Goal: Navigation & Orientation: Understand site structure

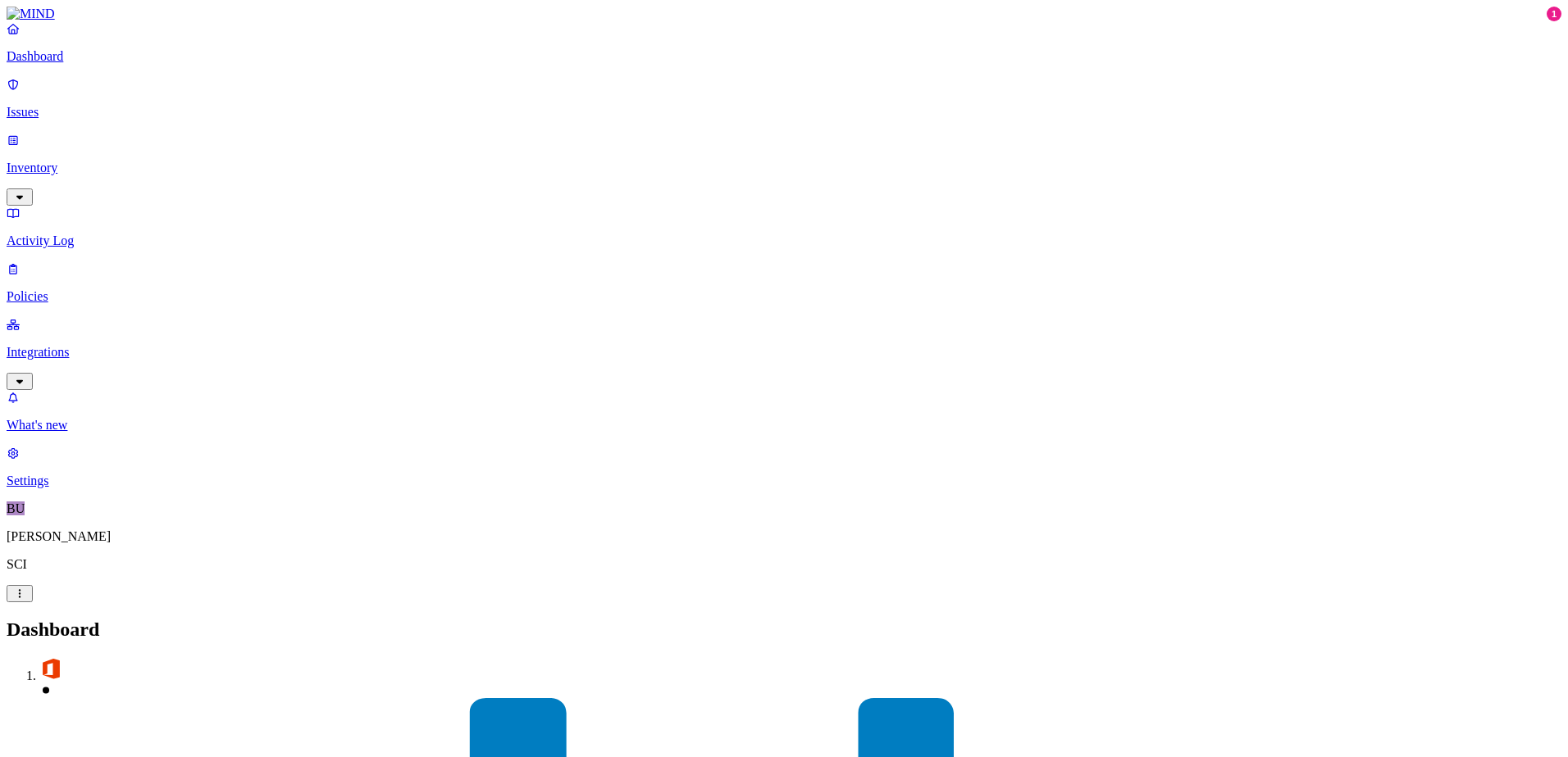
drag, startPoint x: 85, startPoint y: 224, endPoint x: 53, endPoint y: 265, distance: 52.0
click at [53, 265] on nav "Dashboard Issues Inventory Activity Log Policies Integrations What's new 1 Sett…" at bounding box center [784, 255] width 1555 height 468
click at [74, 345] on p "Integrations" at bounding box center [784, 352] width 1555 height 15
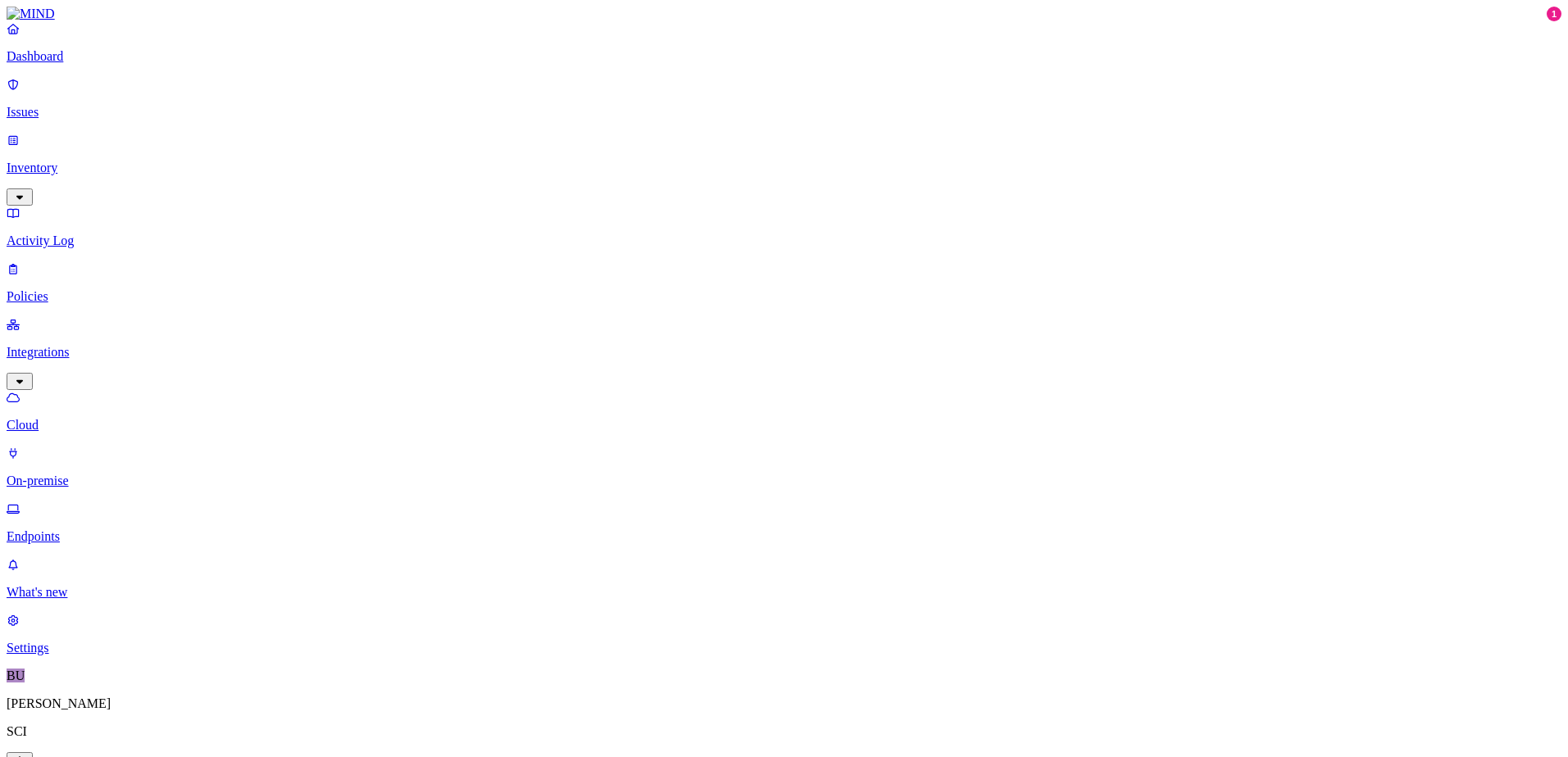
click at [81, 474] on p "On-premise" at bounding box center [784, 482] width 1555 height 15
click at [75, 418] on p "Cloud" at bounding box center [784, 425] width 1555 height 15
drag, startPoint x: 287, startPoint y: 135, endPoint x: 295, endPoint y: 131, distance: 8.9
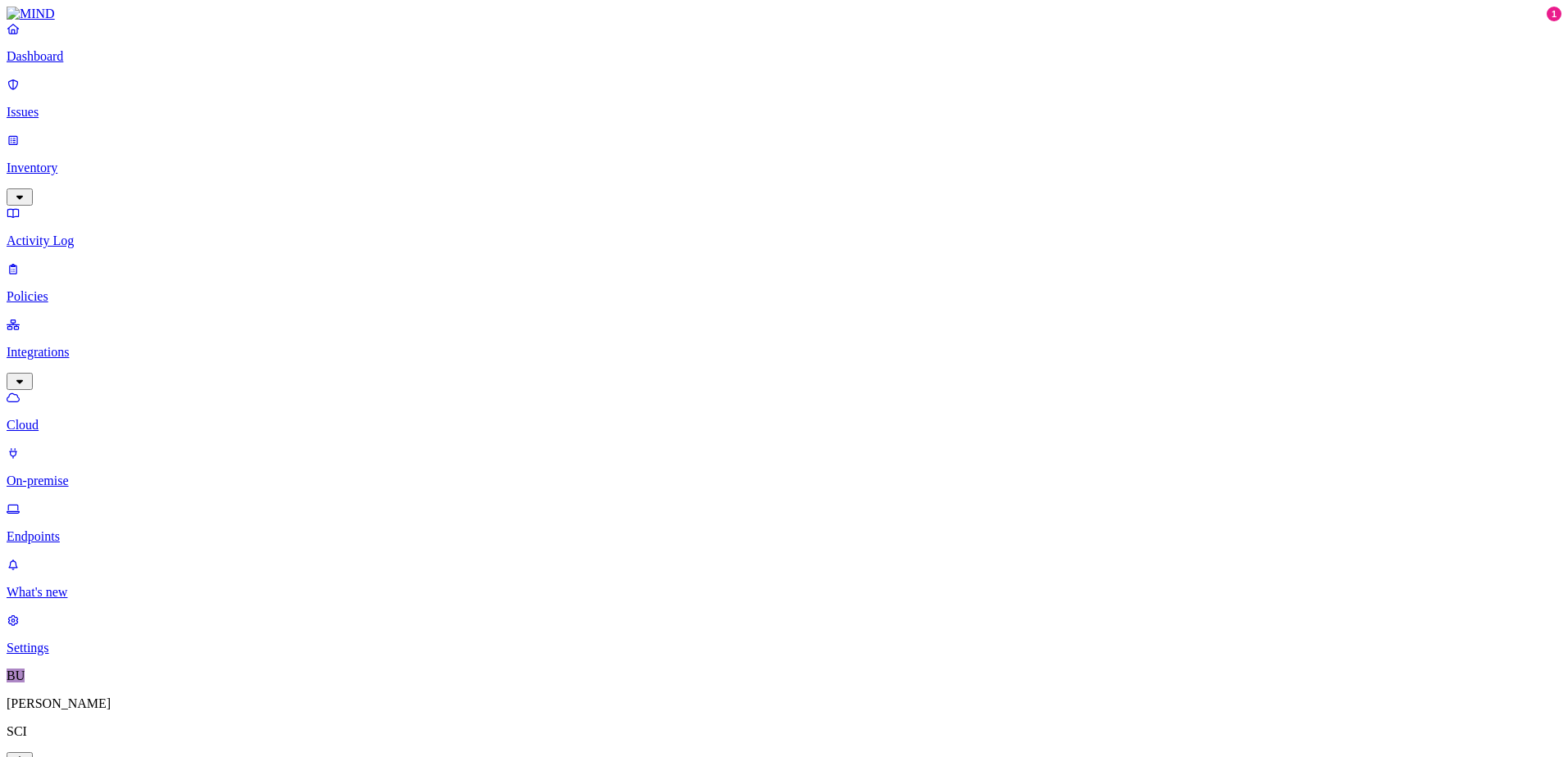
click at [84, 474] on p "On-premise" at bounding box center [784, 482] width 1555 height 15
click at [67, 345] on p "Integrations" at bounding box center [784, 352] width 1555 height 15
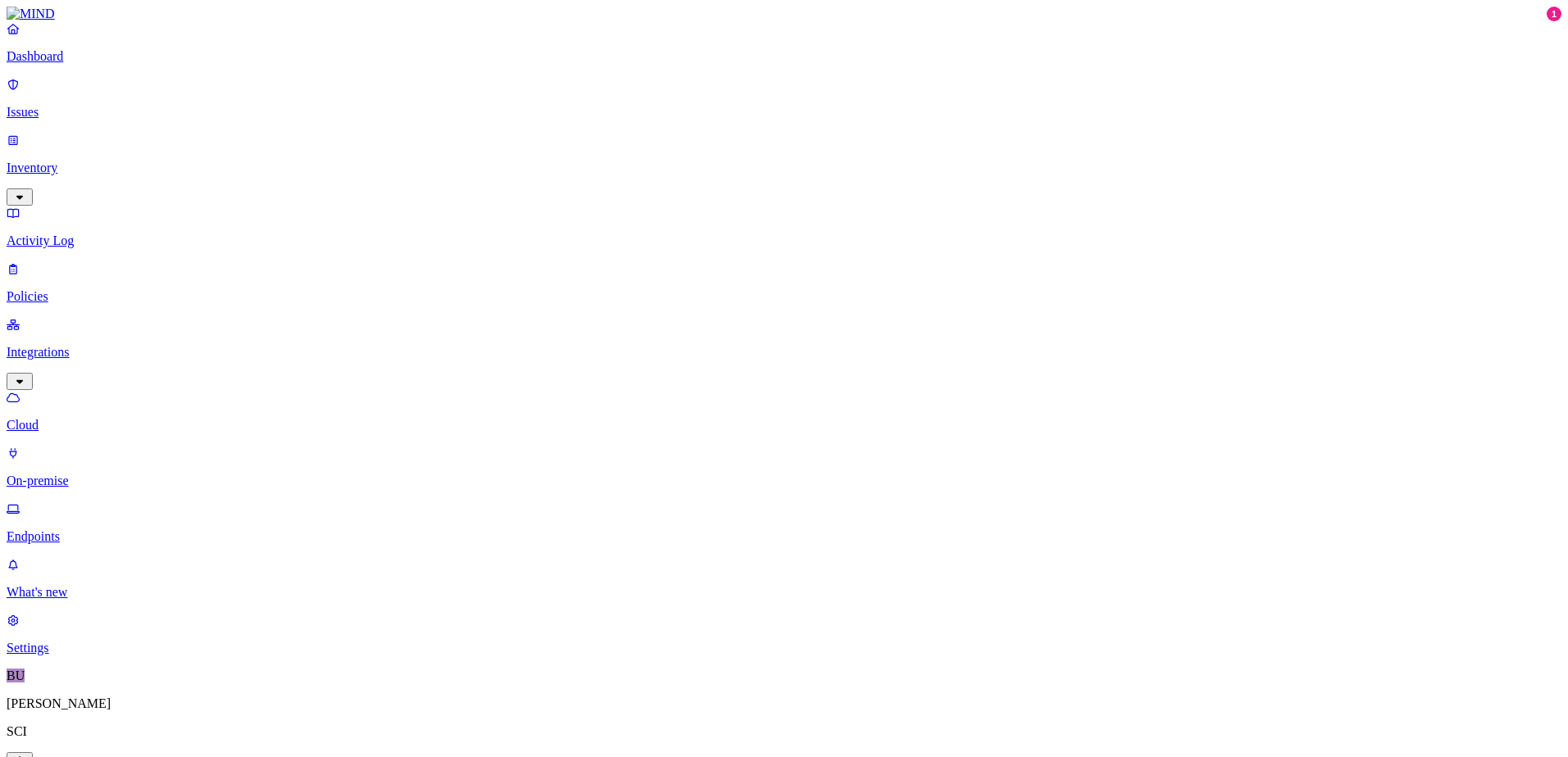
click at [82, 474] on p "On-premise" at bounding box center [784, 482] width 1555 height 15
click at [79, 418] on p "Cloud" at bounding box center [784, 425] width 1555 height 15
drag, startPoint x: 103, startPoint y: 278, endPoint x: 72, endPoint y: 278, distance: 31.0
click at [72, 474] on p "On-premise" at bounding box center [784, 482] width 1555 height 15
click at [69, 418] on p "Cloud" at bounding box center [784, 425] width 1555 height 15
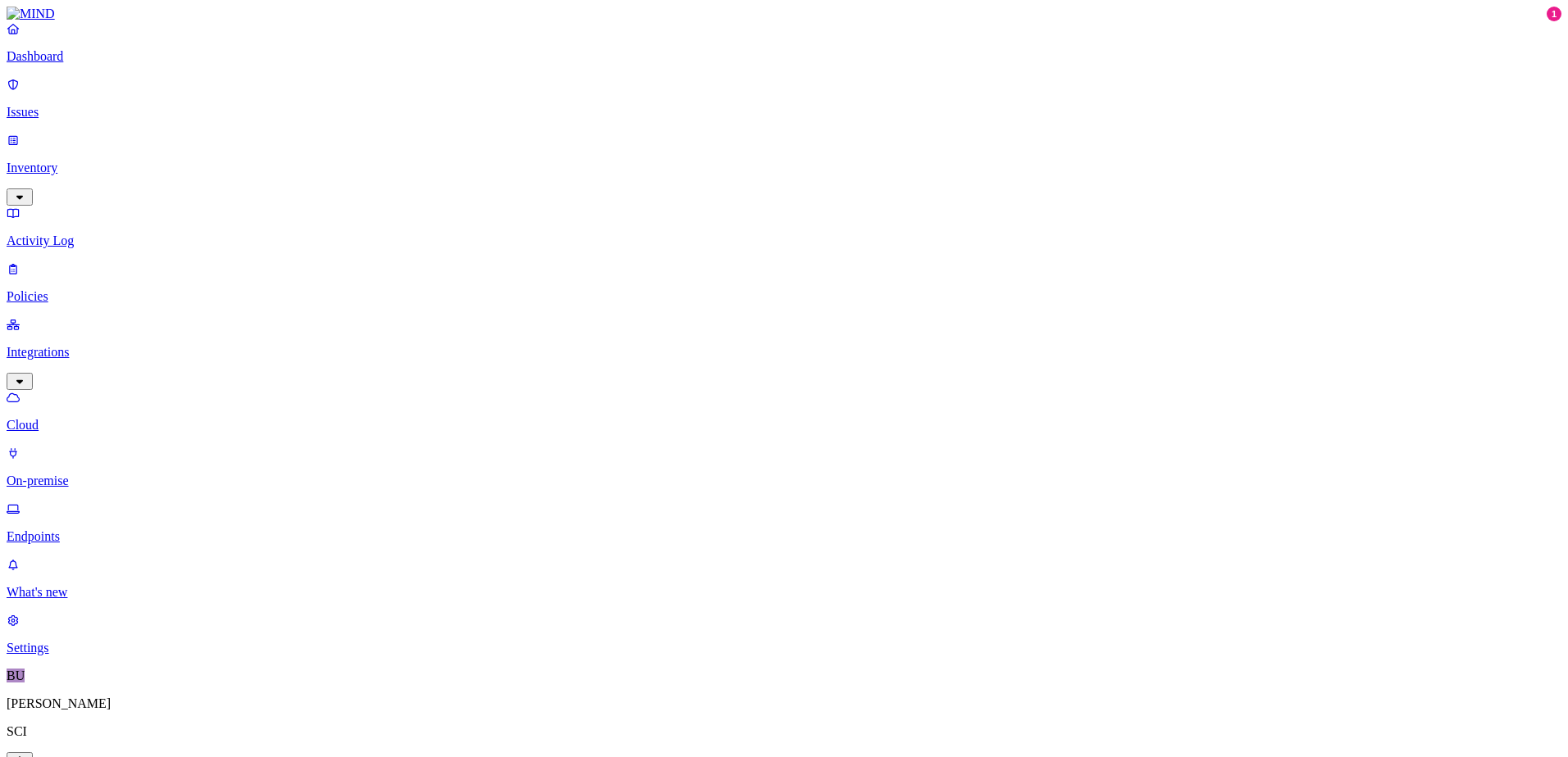
drag, startPoint x: 101, startPoint y: 273, endPoint x: 92, endPoint y: 239, distance: 35.2
click at [101, 474] on p "On-premise" at bounding box center [784, 482] width 1555 height 15
click at [76, 418] on p "Cloud" at bounding box center [784, 425] width 1555 height 15
click at [50, 105] on p "Issues" at bounding box center [784, 112] width 1555 height 15
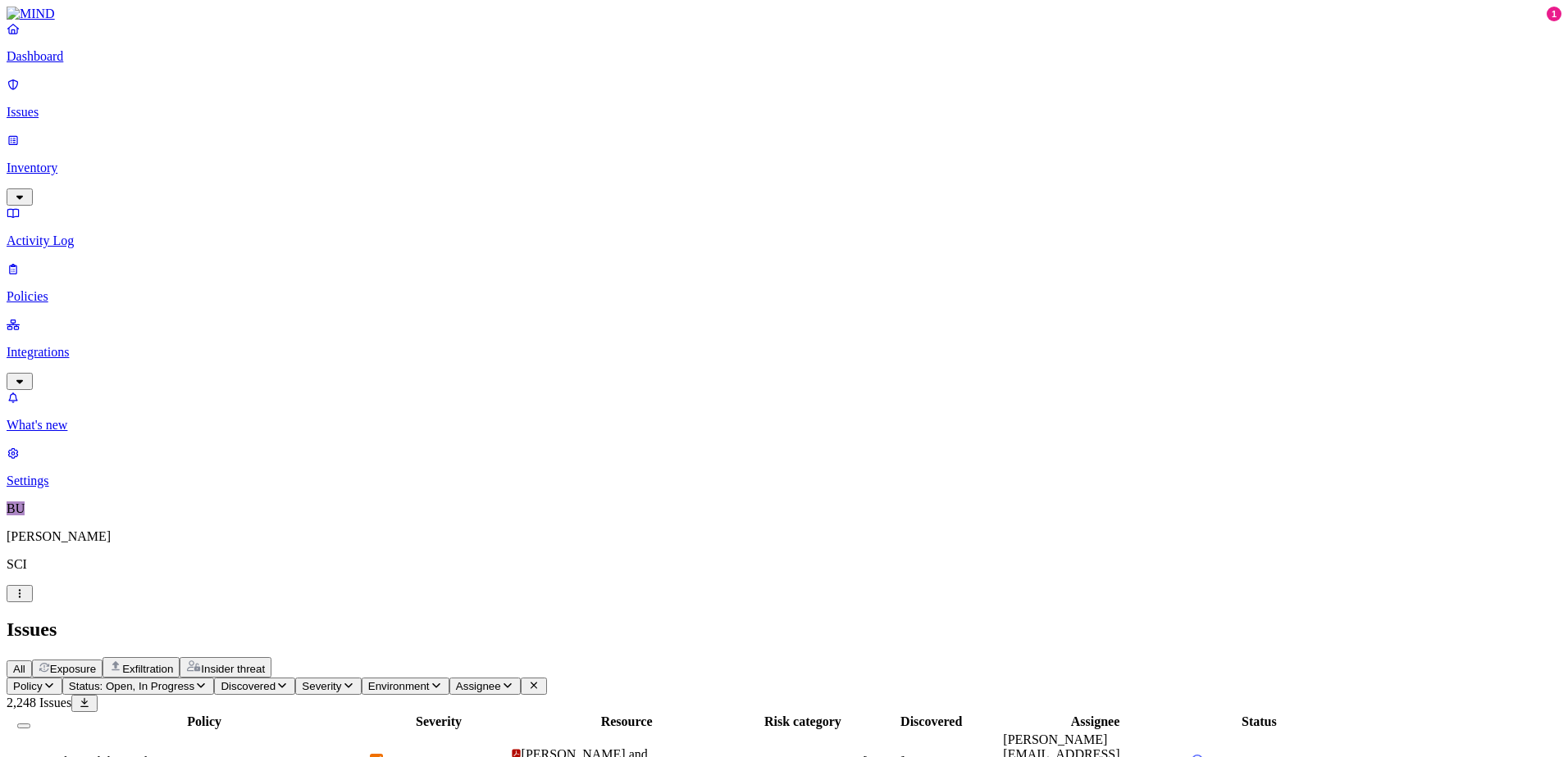
click at [55, 680] on icon "button" at bounding box center [49, 685] width 13 height 10
drag, startPoint x: 134, startPoint y: 326, endPoint x: 502, endPoint y: 145, distance: 410.1
click at [666, 618] on h2 "Issues" at bounding box center [784, 630] width 1555 height 22
click at [68, 488] on p "Settings" at bounding box center [784, 482] width 1555 height 15
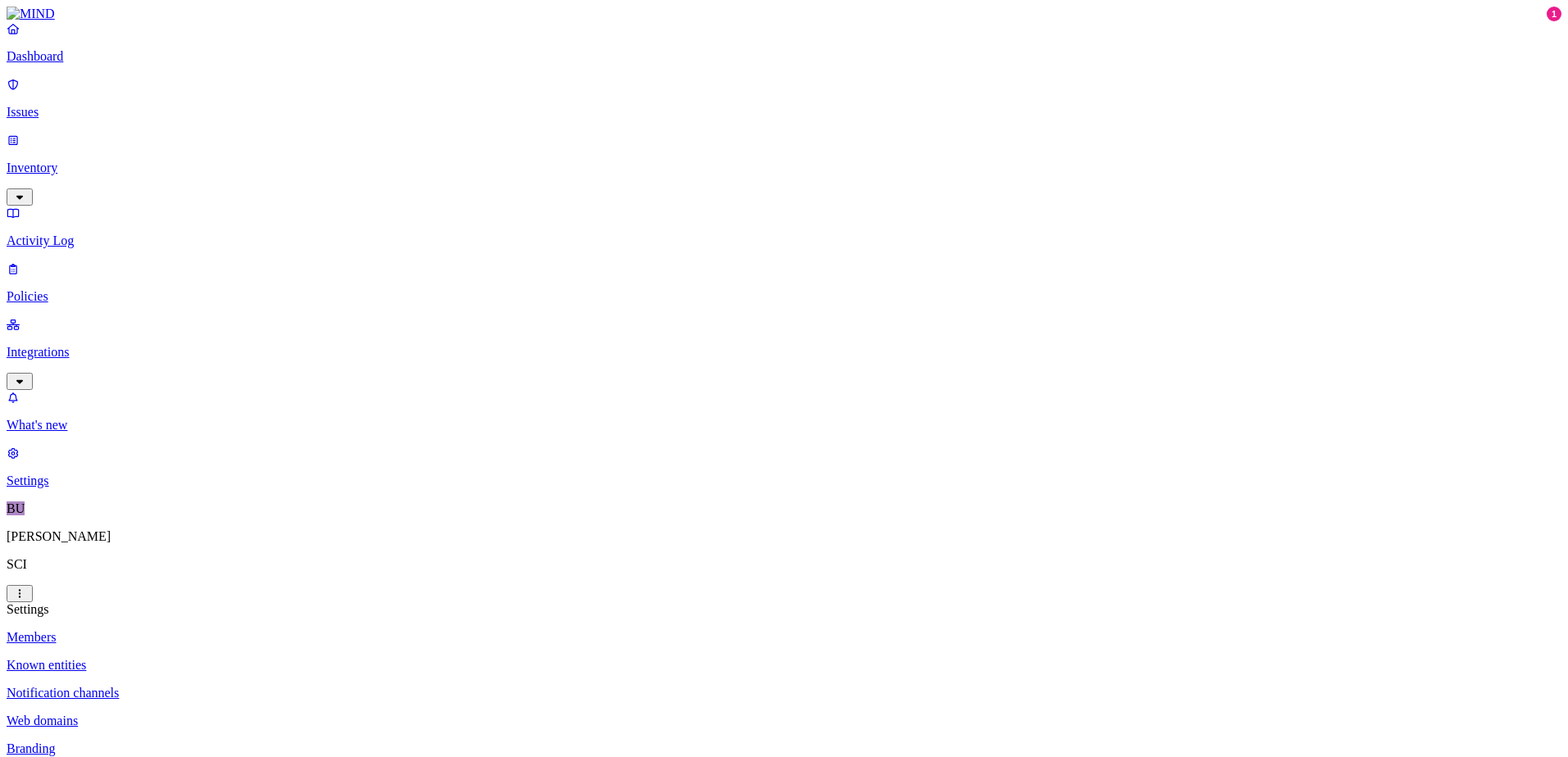
click at [245, 714] on p "Web domains" at bounding box center [784, 721] width 1555 height 15
click at [229, 742] on p "Branding" at bounding box center [784, 750] width 1555 height 15
click at [239, 658] on p "Known entities" at bounding box center [784, 665] width 1555 height 15
click at [226, 631] on p "Members" at bounding box center [784, 638] width 1555 height 15
click at [82, 433] on p "What's new" at bounding box center [784, 425] width 1555 height 15
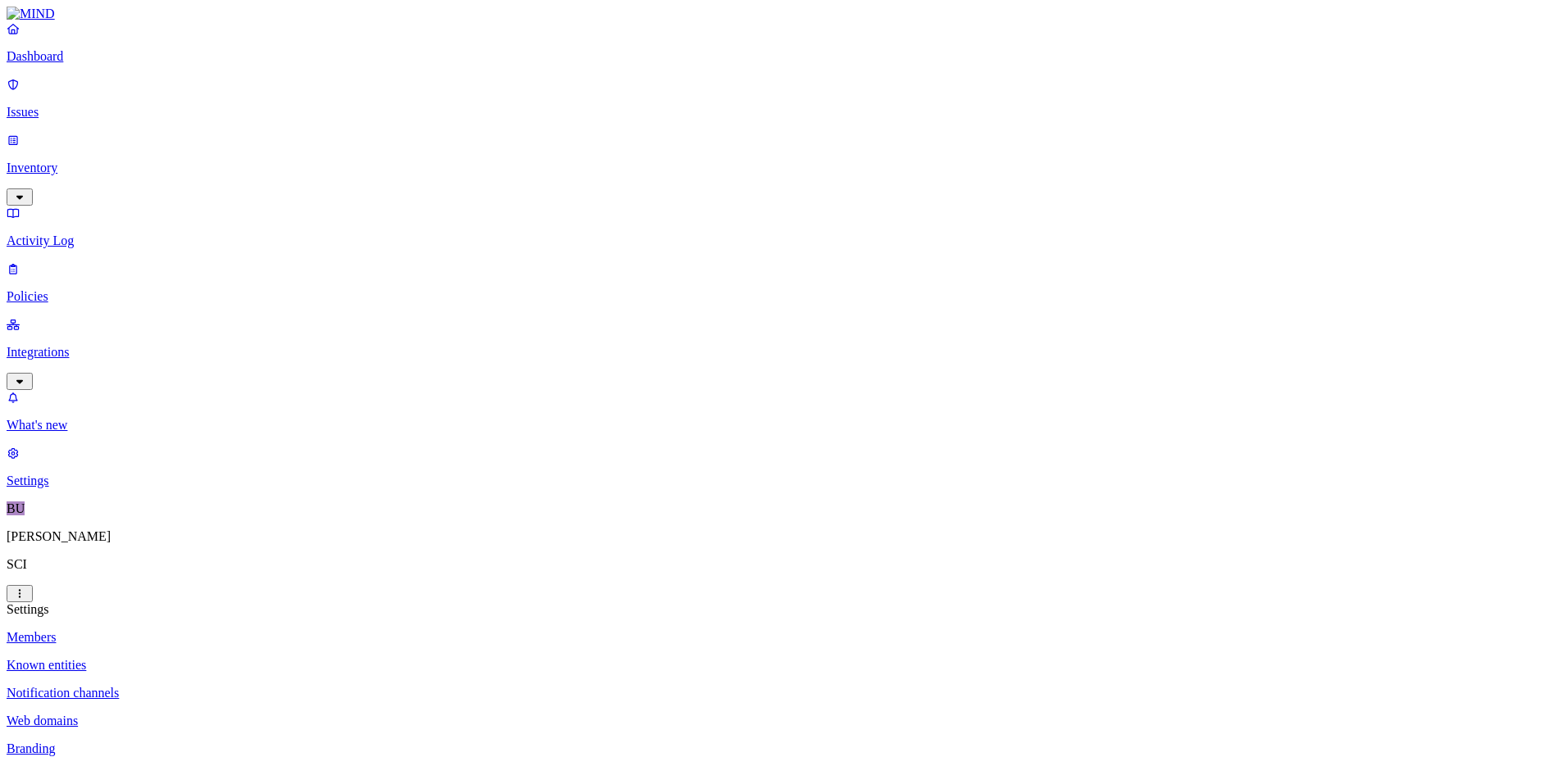
click at [58, 64] on p "Dashboard" at bounding box center [784, 56] width 1555 height 15
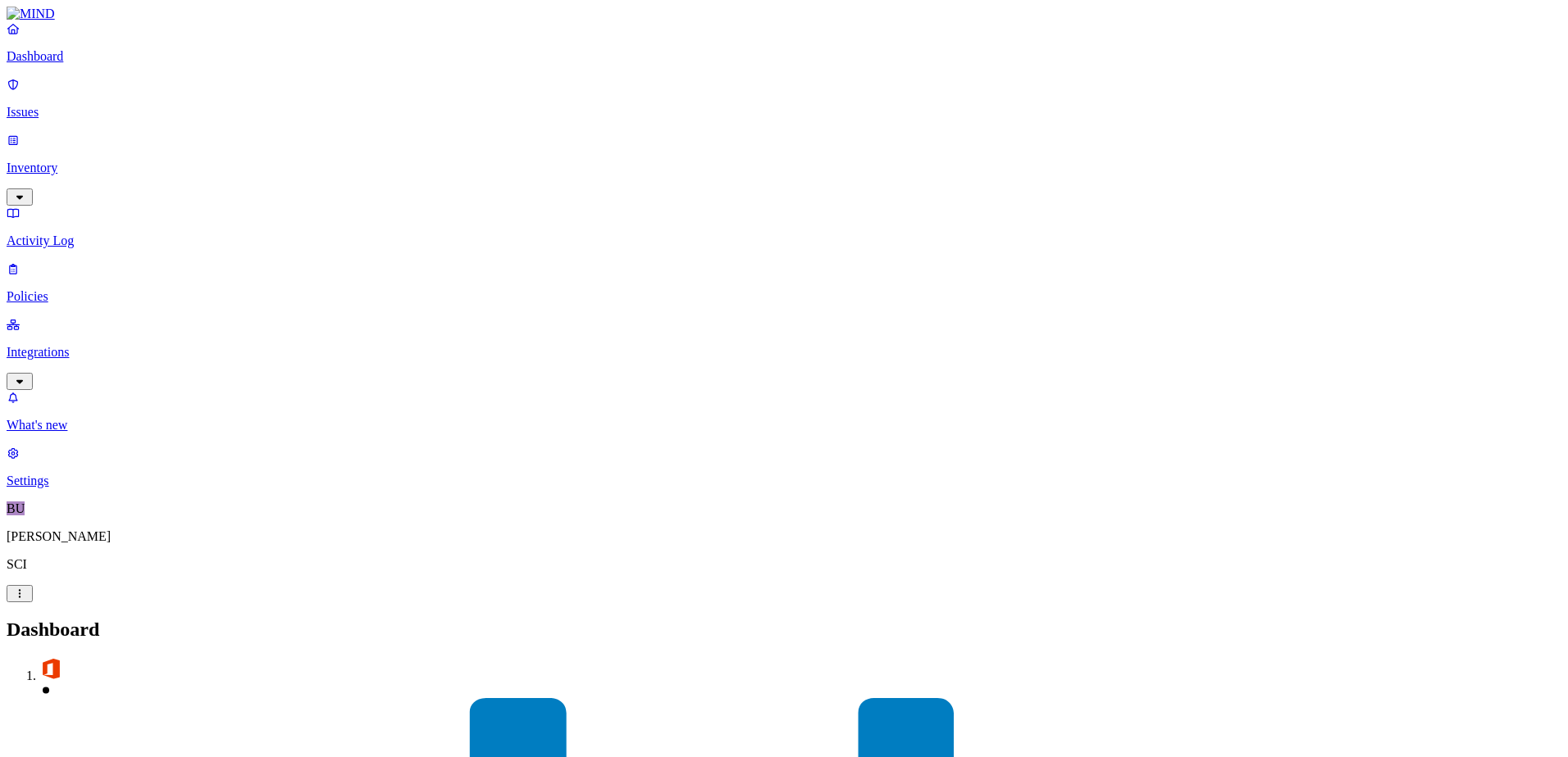
click at [53, 160] on p "Inventory" at bounding box center [784, 168] width 1555 height 15
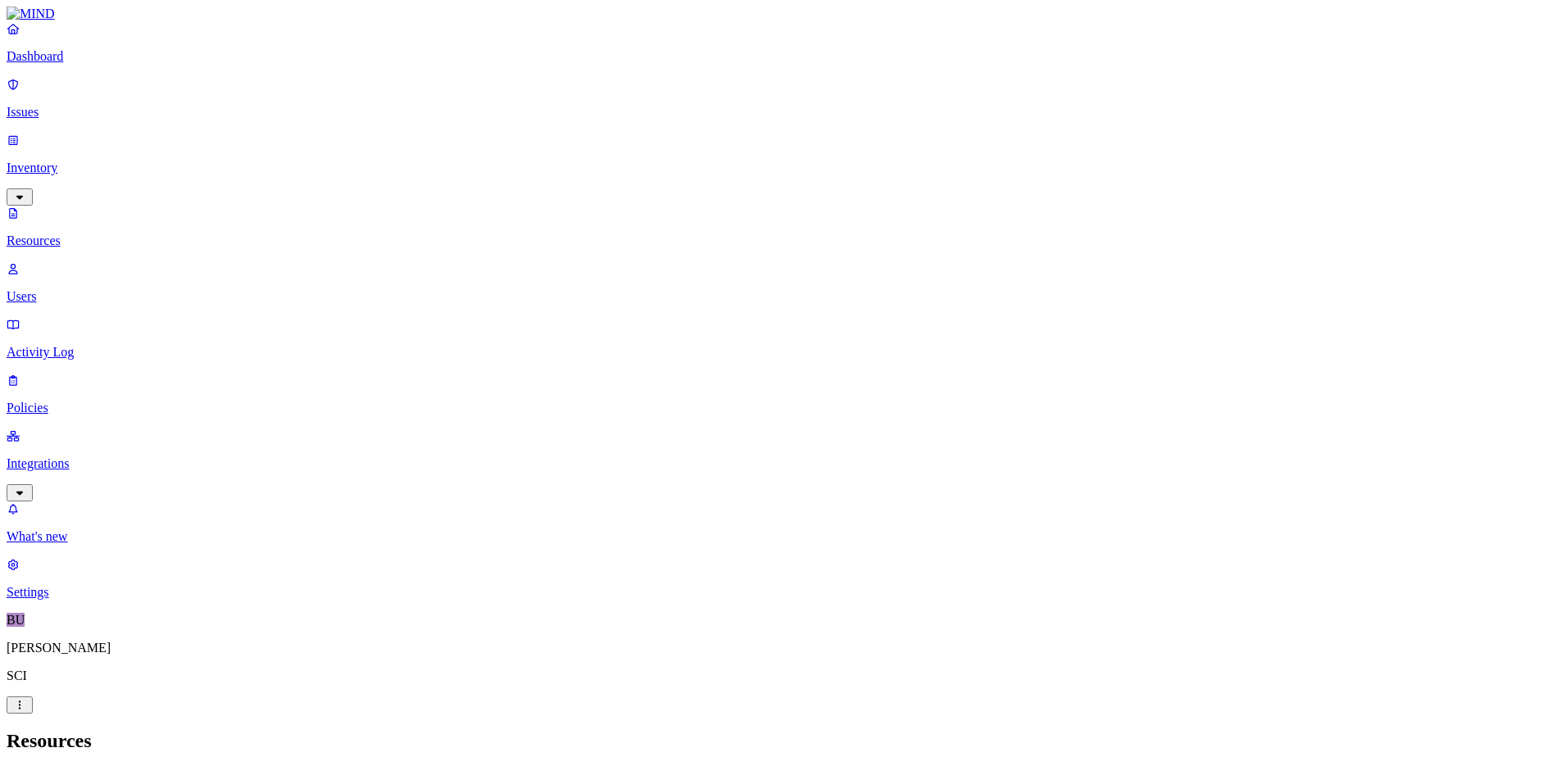
click at [76, 289] on p "Users" at bounding box center [784, 297] width 1555 height 15
click at [71, 456] on p "Integrations" at bounding box center [784, 464] width 1555 height 15
drag, startPoint x: 390, startPoint y: 138, endPoint x: 309, endPoint y: 430, distance: 303.0
drag, startPoint x: 309, startPoint y: 430, endPoint x: 416, endPoint y: 150, distance: 299.7
